Goal: Book appointment/travel/reservation

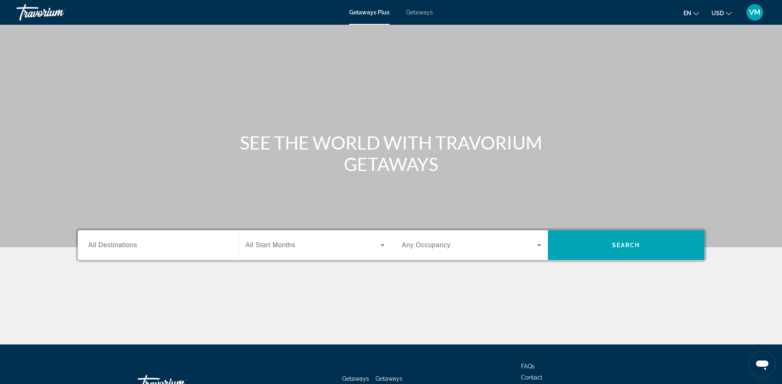
click at [110, 247] on span "All Destinations" at bounding box center [113, 245] width 49 height 7
click at [110, 247] on input "Destination All Destinations" at bounding box center [158, 246] width 139 height 10
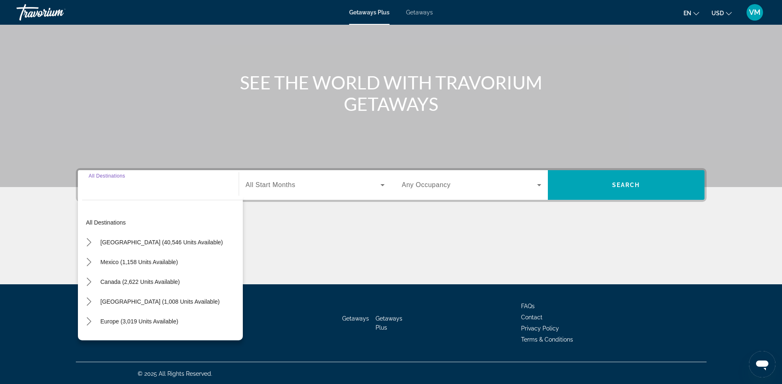
scroll to position [61, 0]
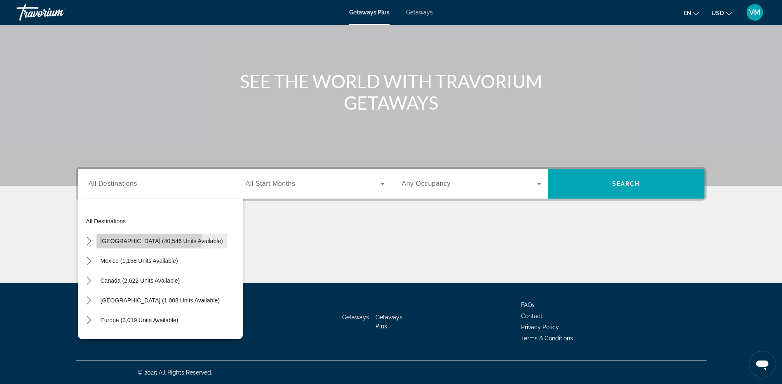
click at [113, 238] on span "[GEOGRAPHIC_DATA] (40,546 units available)" at bounding box center [162, 241] width 122 height 7
type input "**********"
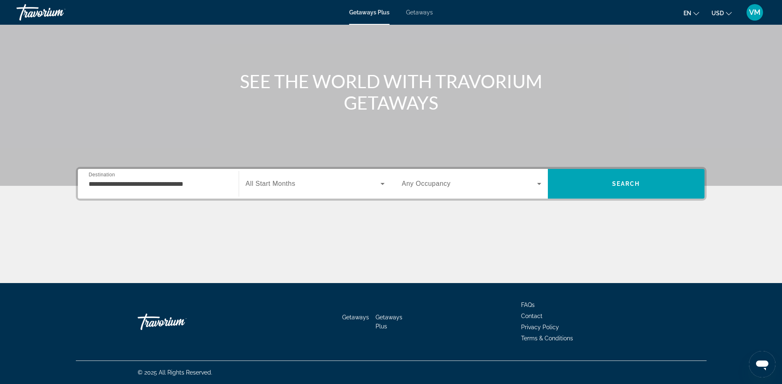
click at [295, 182] on span "All Start Months" at bounding box center [271, 183] width 50 height 7
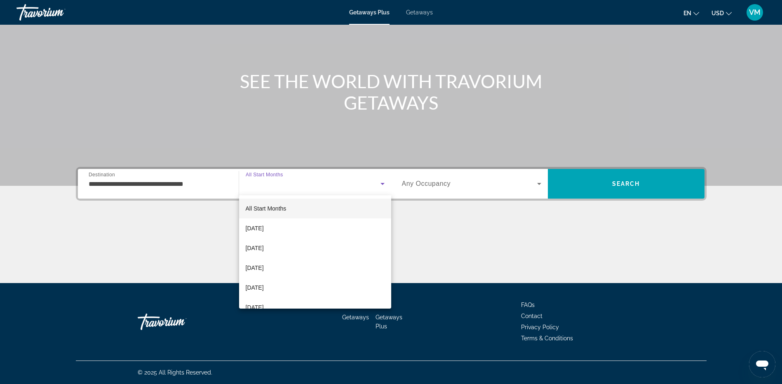
click at [434, 181] on div at bounding box center [391, 192] width 782 height 384
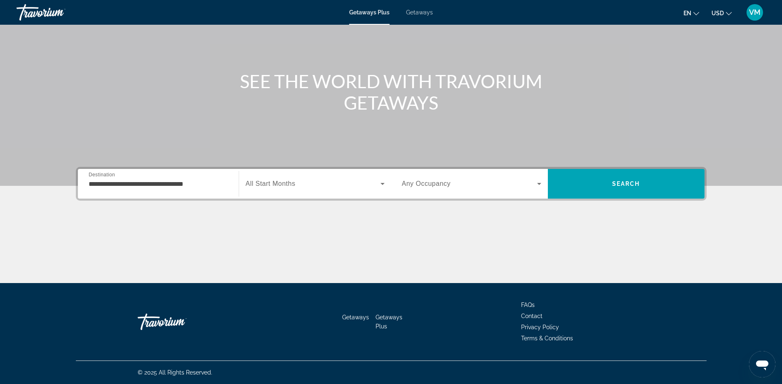
click at [540, 184] on icon "Search widget" at bounding box center [539, 184] width 10 height 10
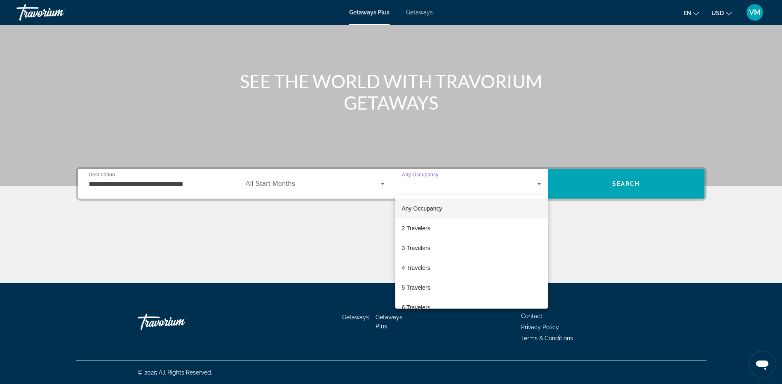
click at [582, 220] on div at bounding box center [391, 192] width 782 height 384
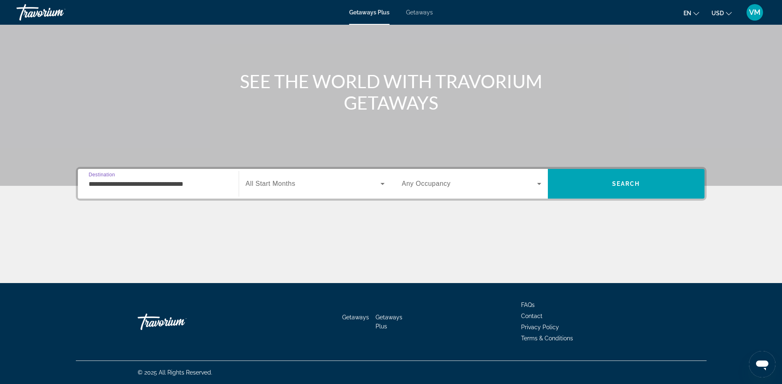
click at [181, 185] on input "**********" at bounding box center [158, 184] width 139 height 10
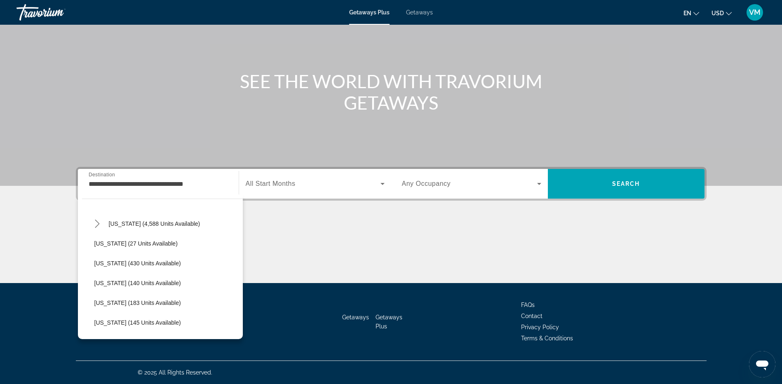
scroll to position [132, 0]
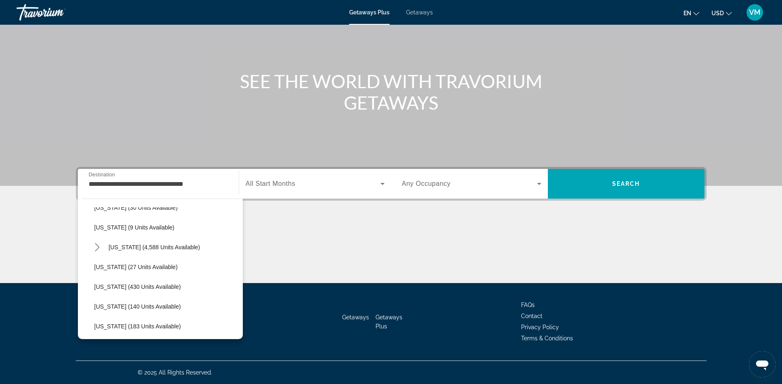
drag, startPoint x: 232, startPoint y: 229, endPoint x: 238, endPoint y: 238, distance: 10.5
click at [238, 238] on div "All destinations [GEOGRAPHIC_DATA] (40,546 units available) [US_STATE] (757 uni…" at bounding box center [162, 271] width 161 height 128
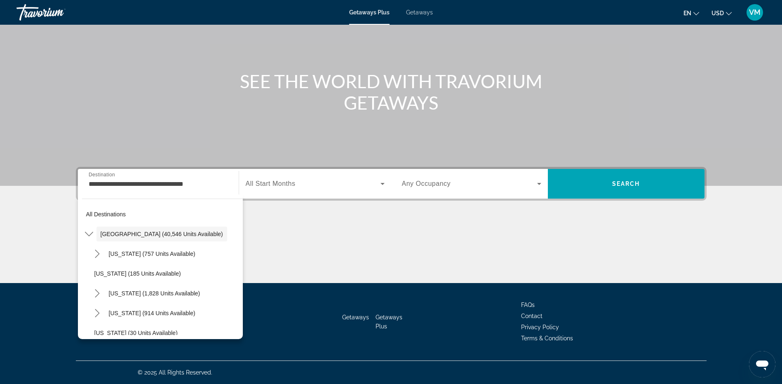
scroll to position [0, 0]
